Goal: Transaction & Acquisition: Obtain resource

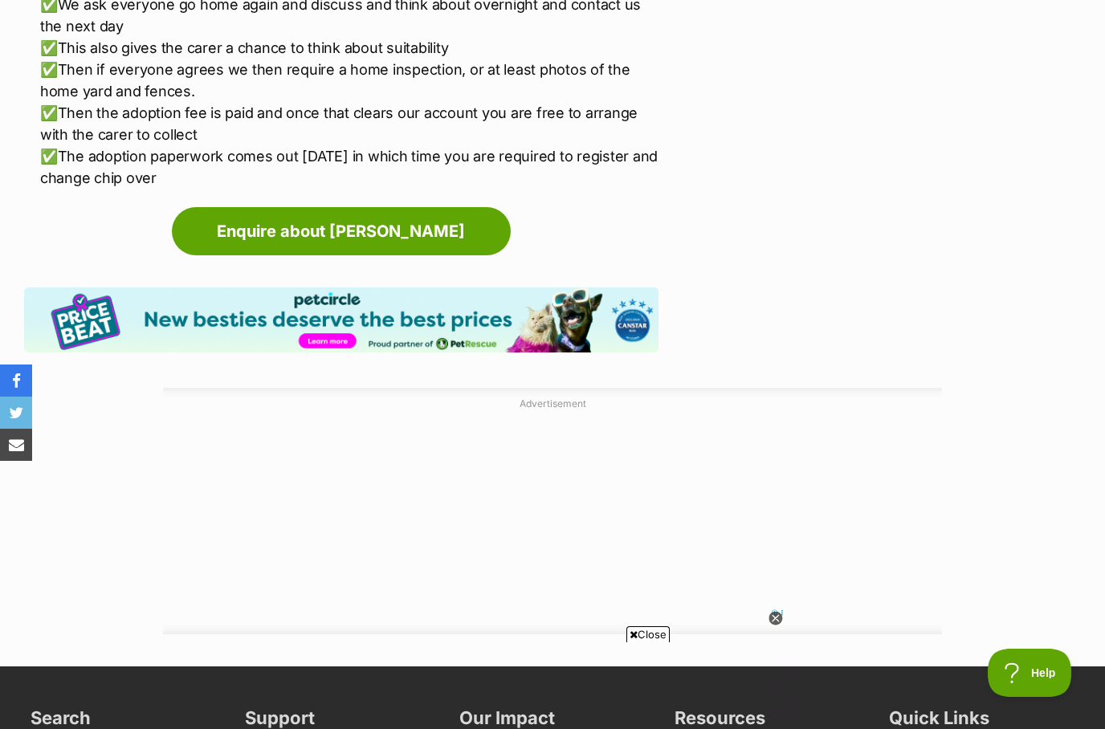
scroll to position [3068, 0]
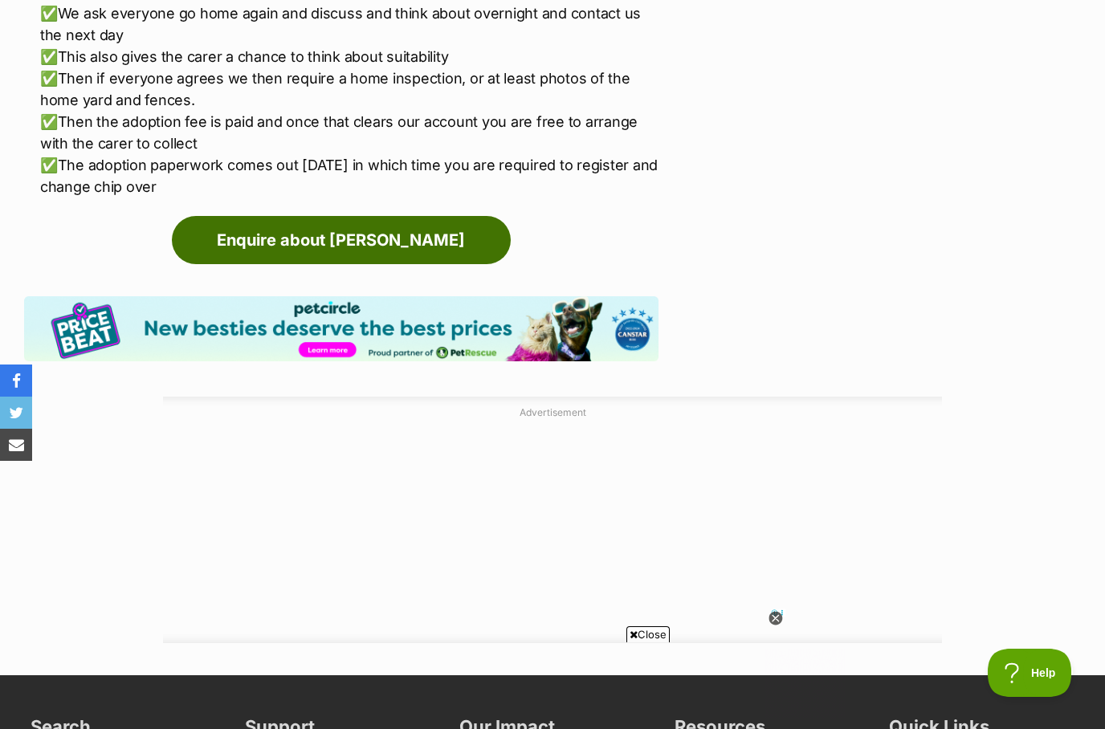
click at [431, 216] on link "Enquire about [PERSON_NAME]" at bounding box center [341, 240] width 339 height 48
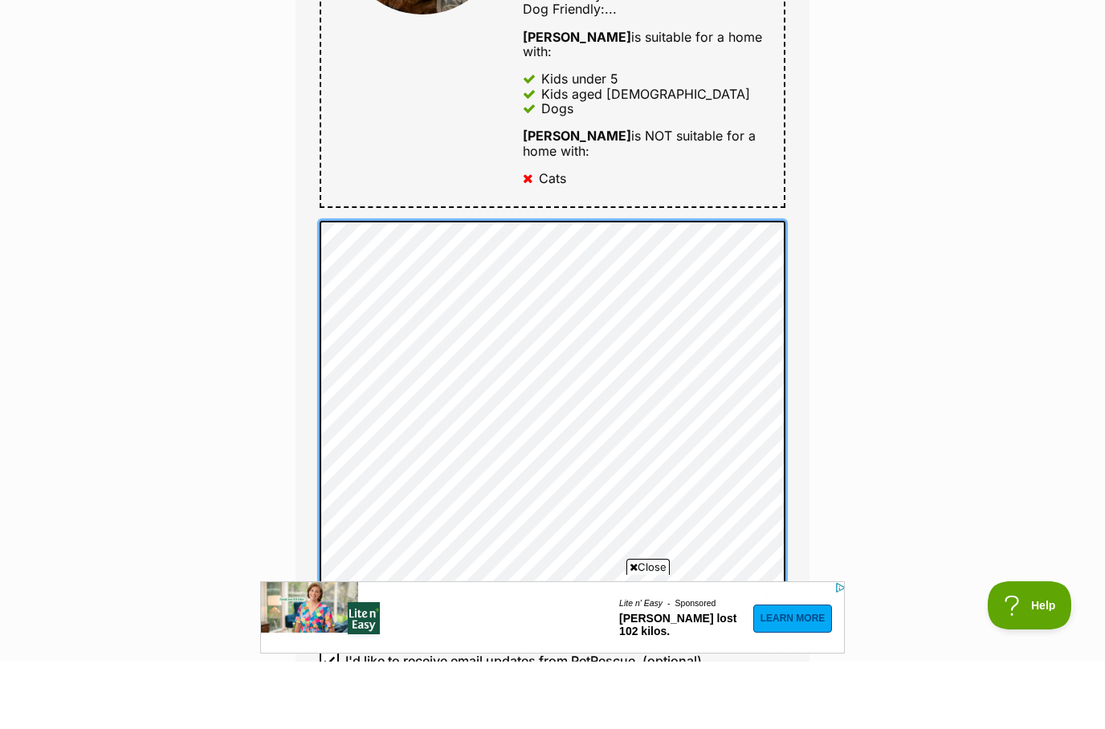
scroll to position [1045, 0]
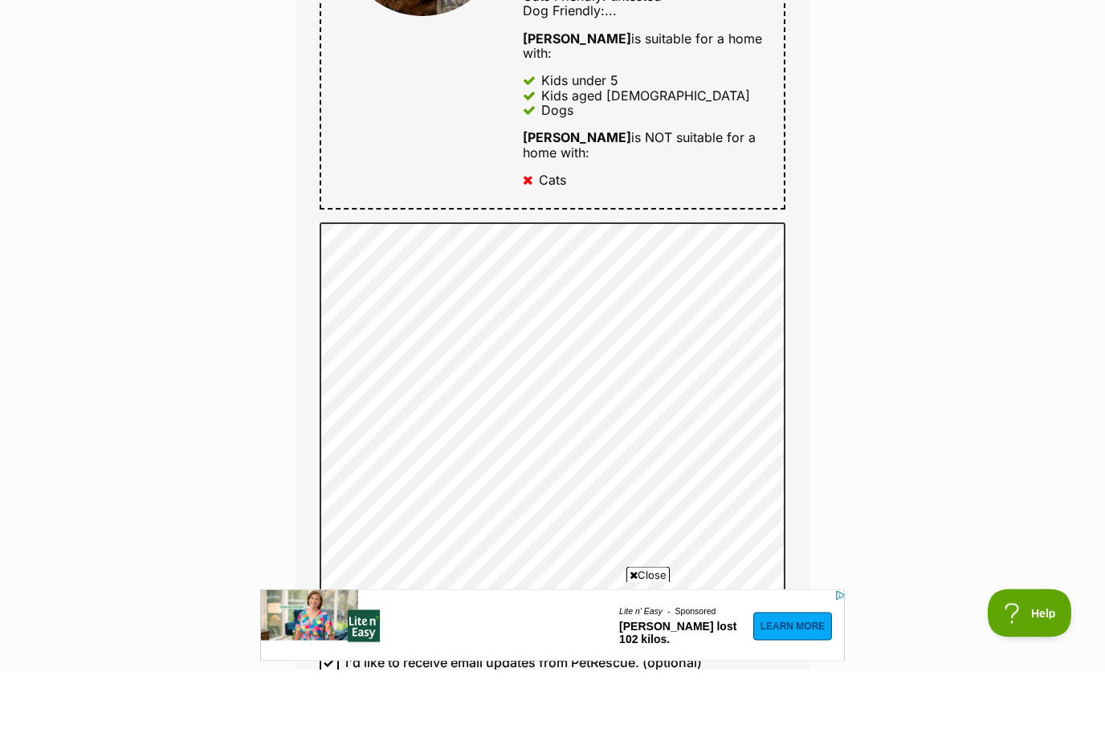
click at [562, 233] on div "Cats" at bounding box center [552, 240] width 27 height 14
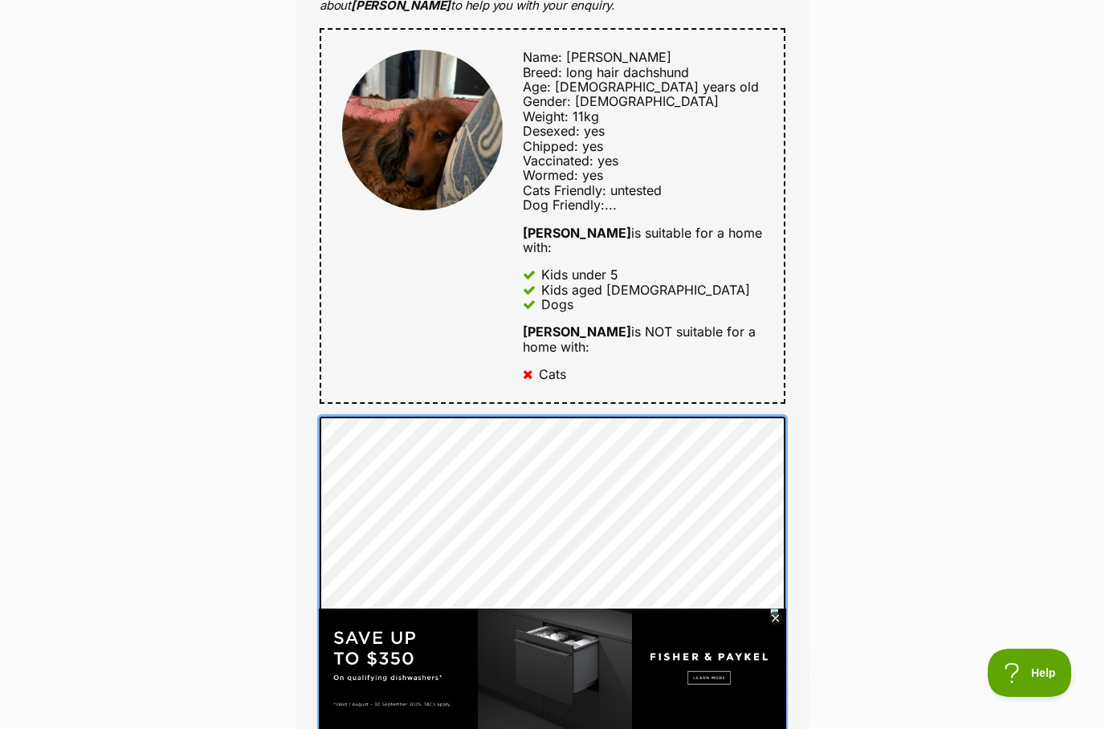
scroll to position [0, 0]
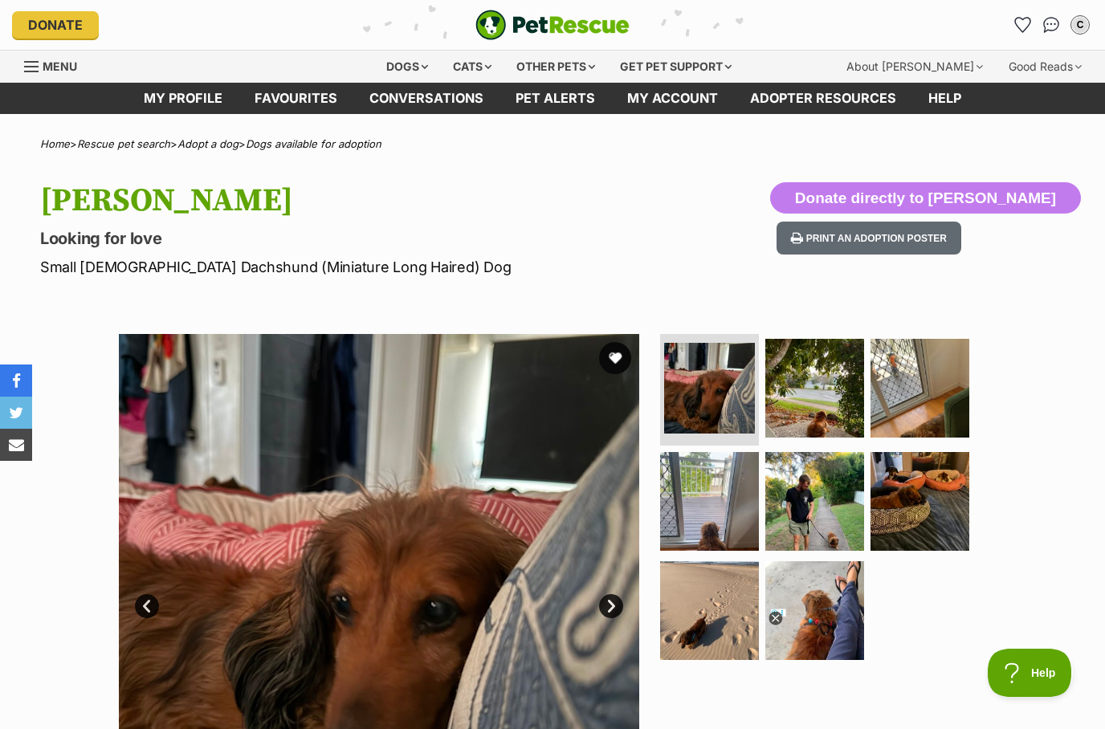
click at [25, 67] on div "Menu" at bounding box center [32, 66] width 16 height 13
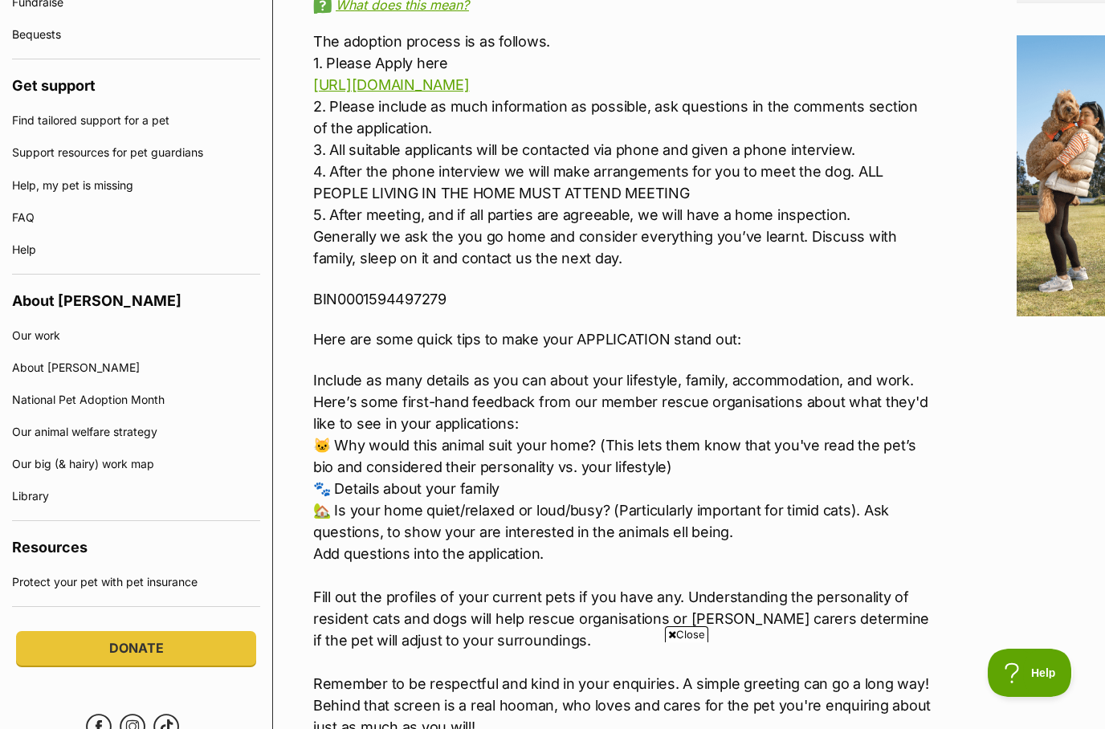
scroll to position [2102, 0]
